Goal: Navigation & Orientation: Find specific page/section

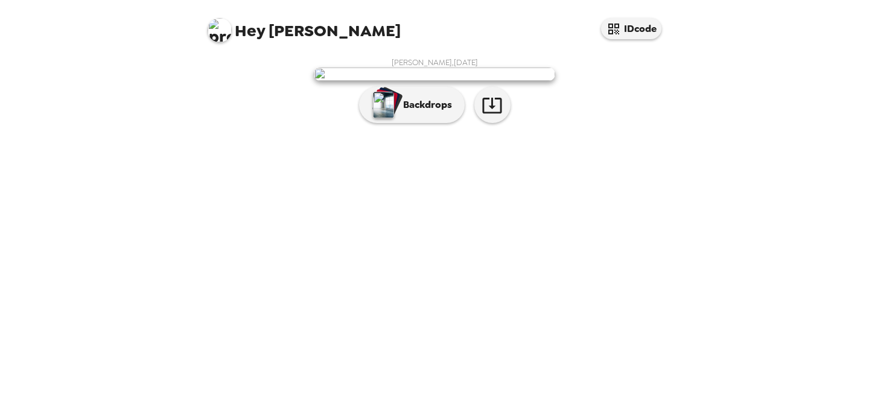
scroll to position [30, 0]
click at [418, 112] on p "Backdrops" at bounding box center [424, 105] width 55 height 14
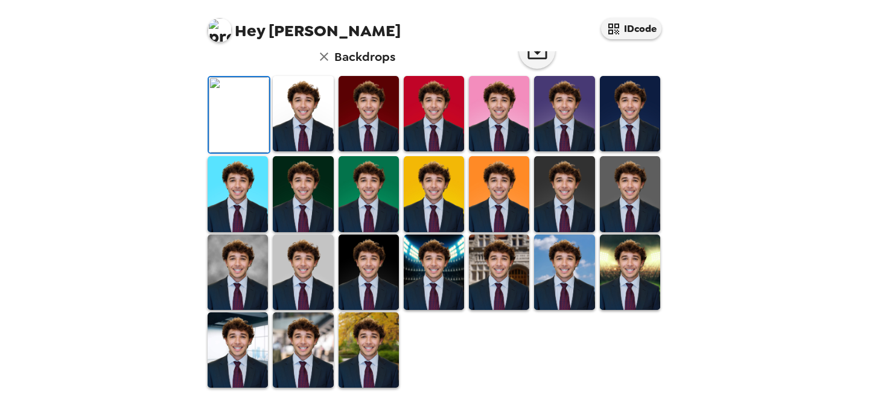
scroll to position [333, 0]
click at [295, 269] on img at bounding box center [303, 272] width 60 height 75
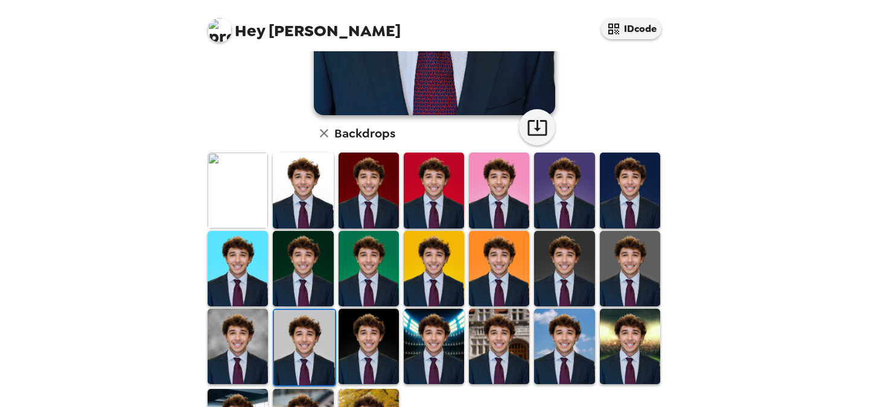
scroll to position [253, 0]
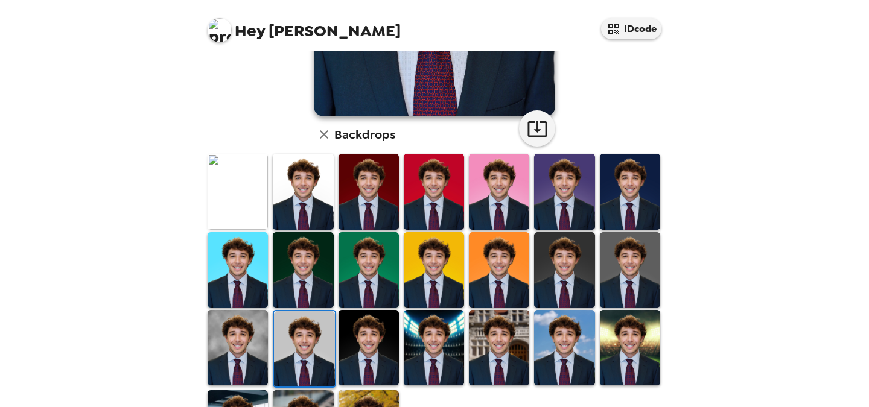
click at [620, 196] on img at bounding box center [630, 191] width 60 height 75
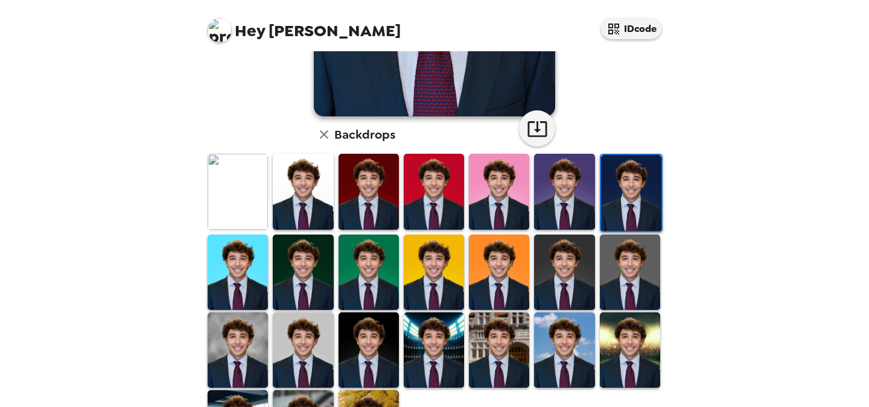
click at [576, 272] on img at bounding box center [564, 272] width 60 height 75
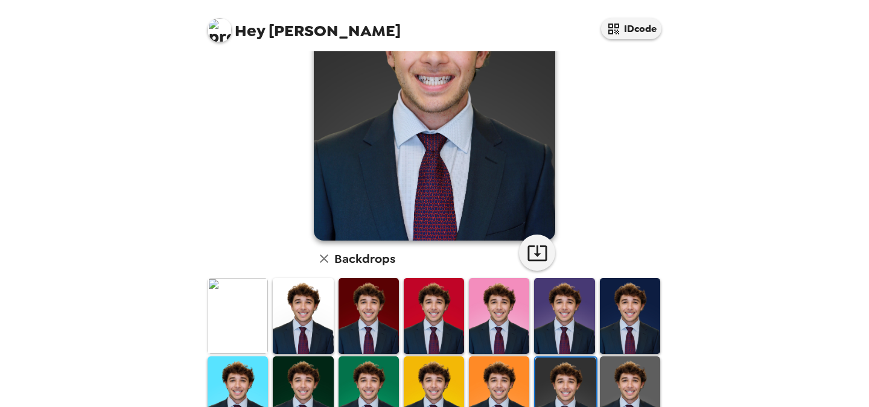
scroll to position [0, 0]
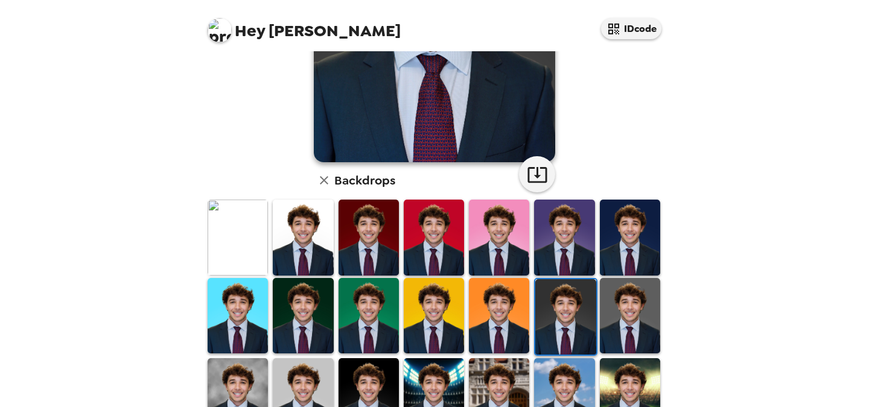
click at [623, 317] on img at bounding box center [630, 315] width 60 height 75
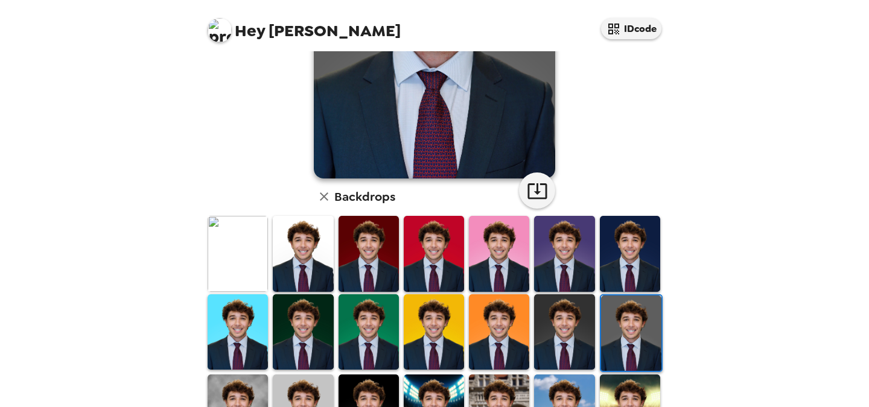
scroll to position [200, 0]
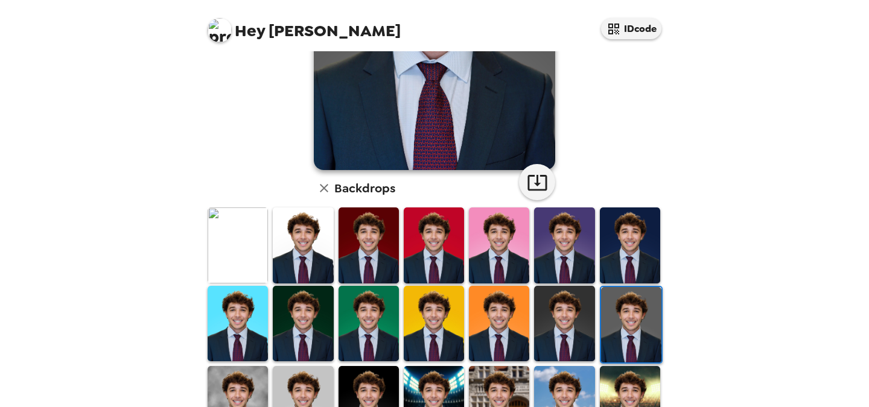
click at [247, 253] on img at bounding box center [238, 245] width 60 height 75
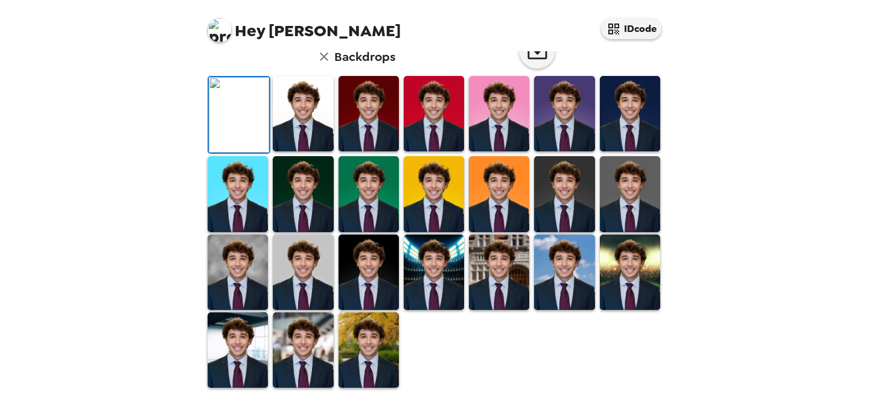
scroll to position [333, 0]
click at [360, 346] on img at bounding box center [369, 350] width 60 height 75
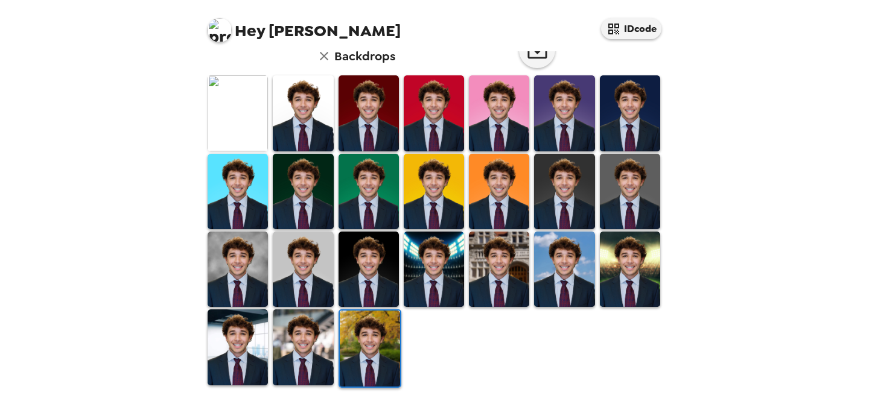
click at [296, 286] on img at bounding box center [303, 269] width 60 height 75
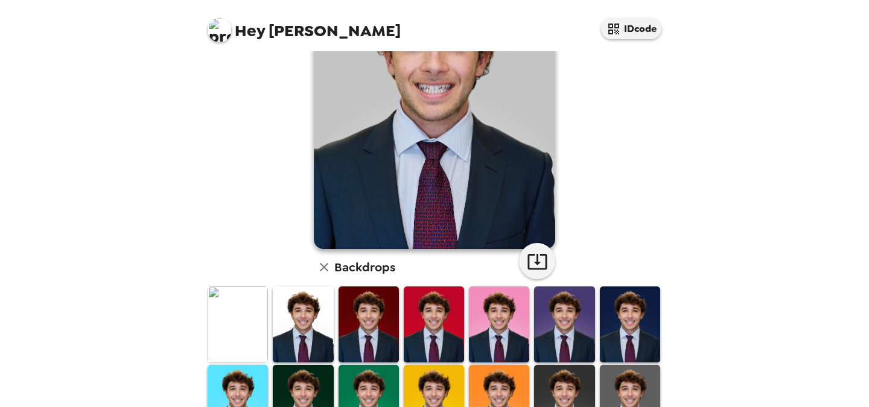
scroll to position [122, 0]
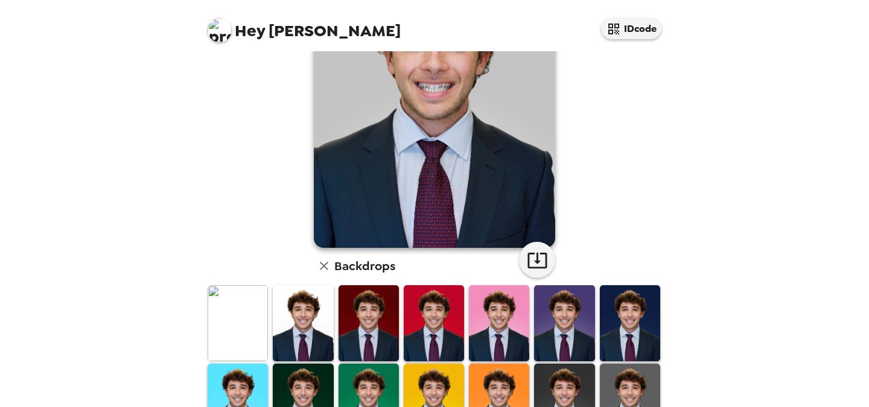
click at [637, 378] on img at bounding box center [630, 401] width 60 height 75
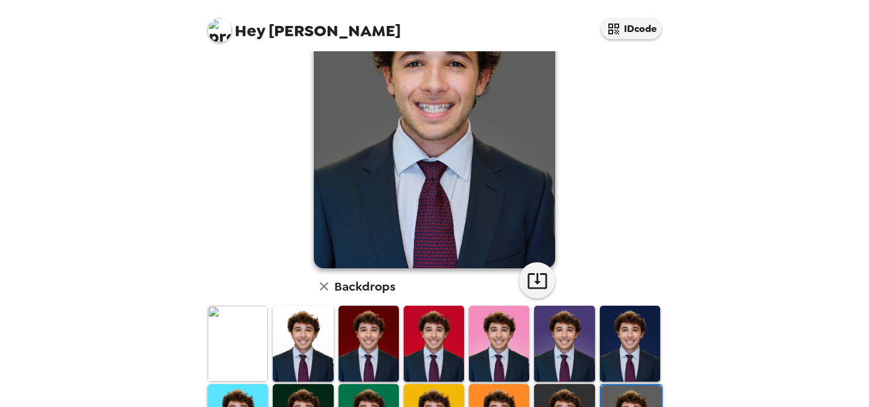
scroll to position [0, 0]
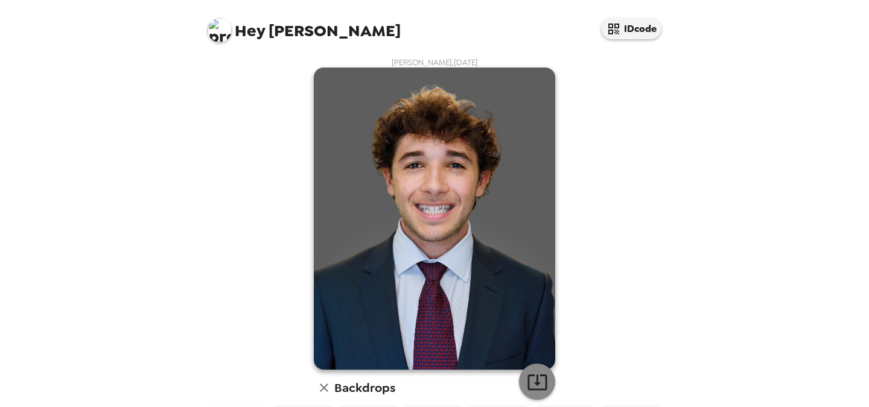
click at [543, 377] on icon "button" at bounding box center [537, 382] width 21 height 21
